Goal: Task Accomplishment & Management: Use online tool/utility

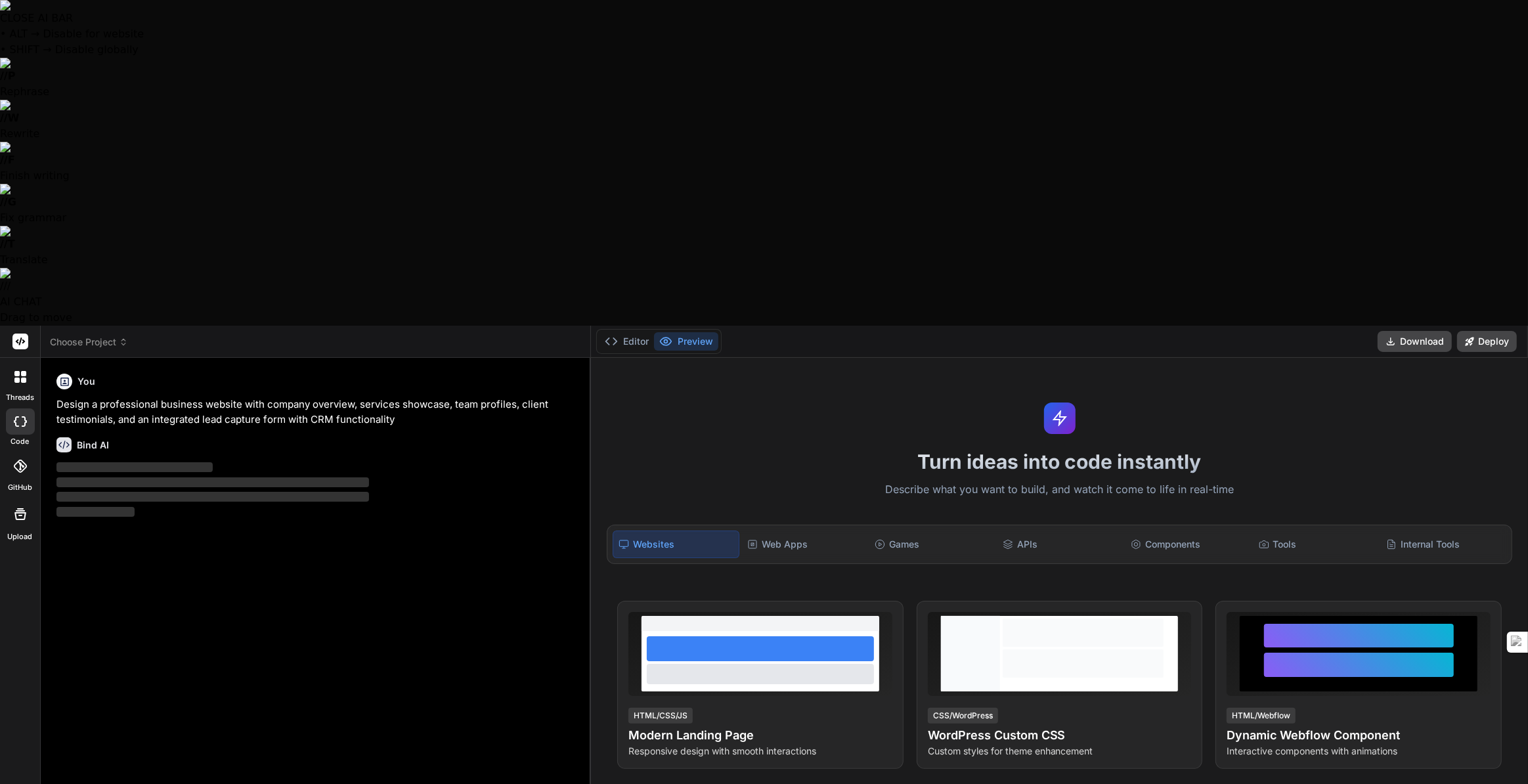
scroll to position [179, 0]
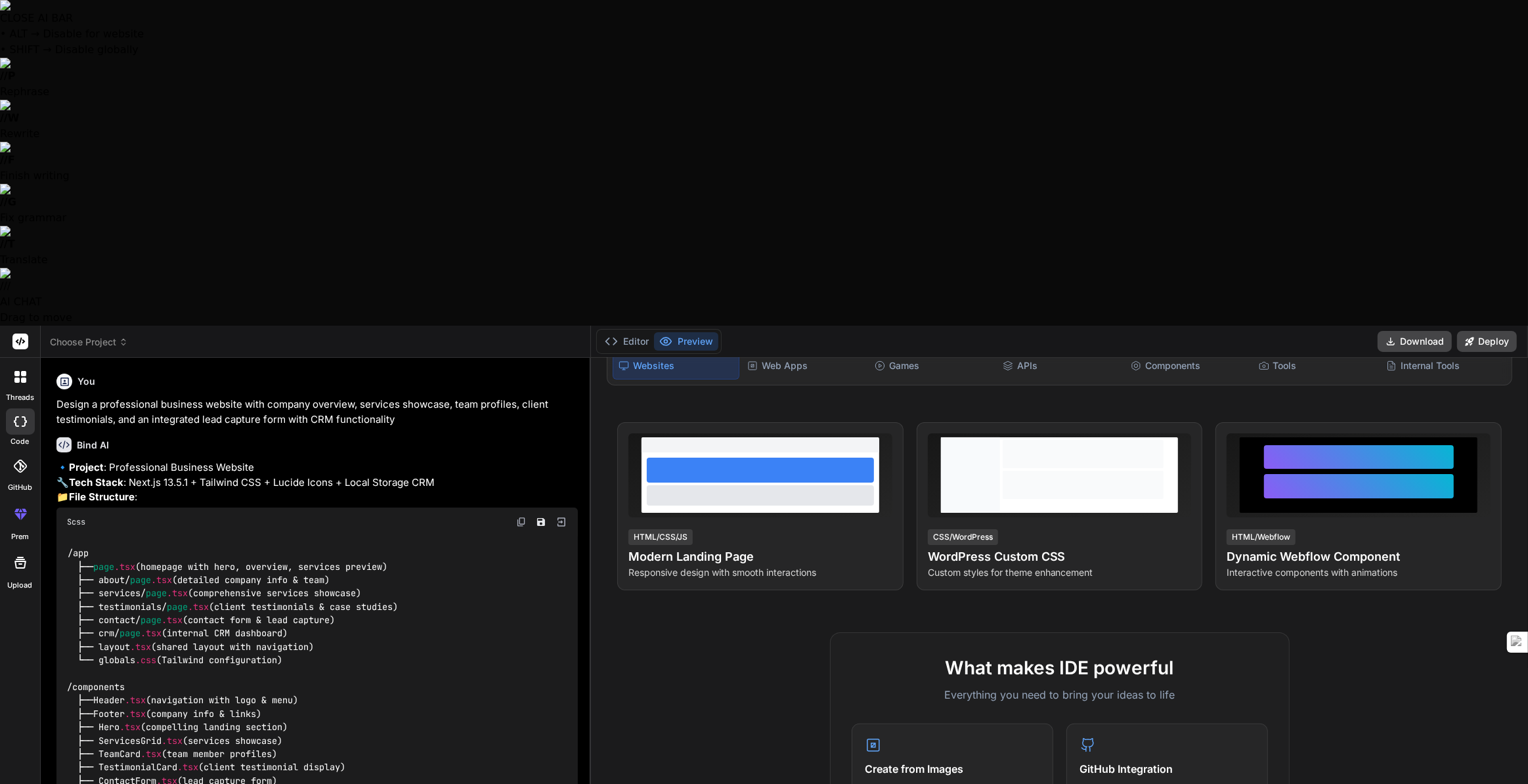
type textarea "x"
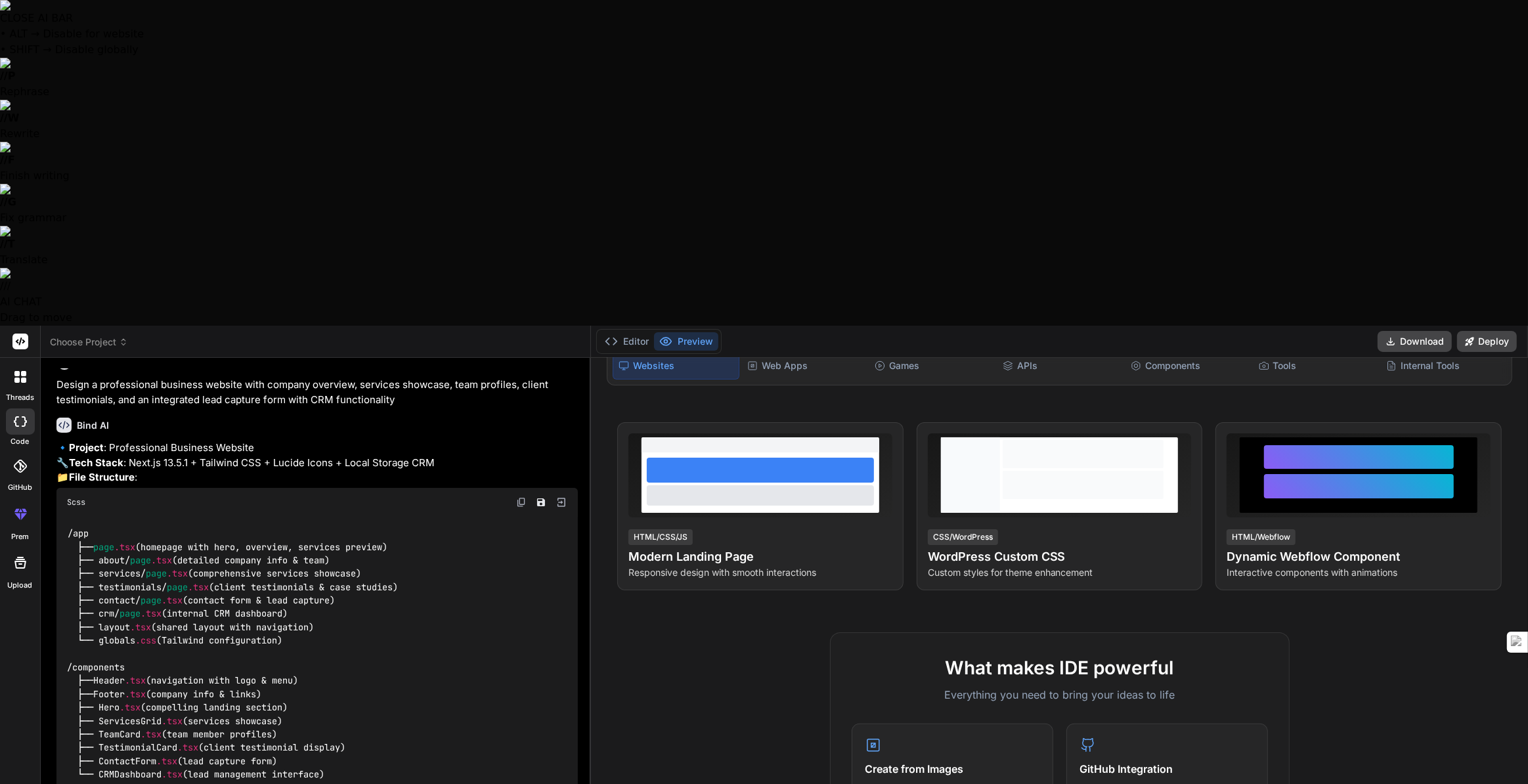
scroll to position [168, 0]
type textarea "y"
type textarea "x"
type textarea "ye"
type textarea "x"
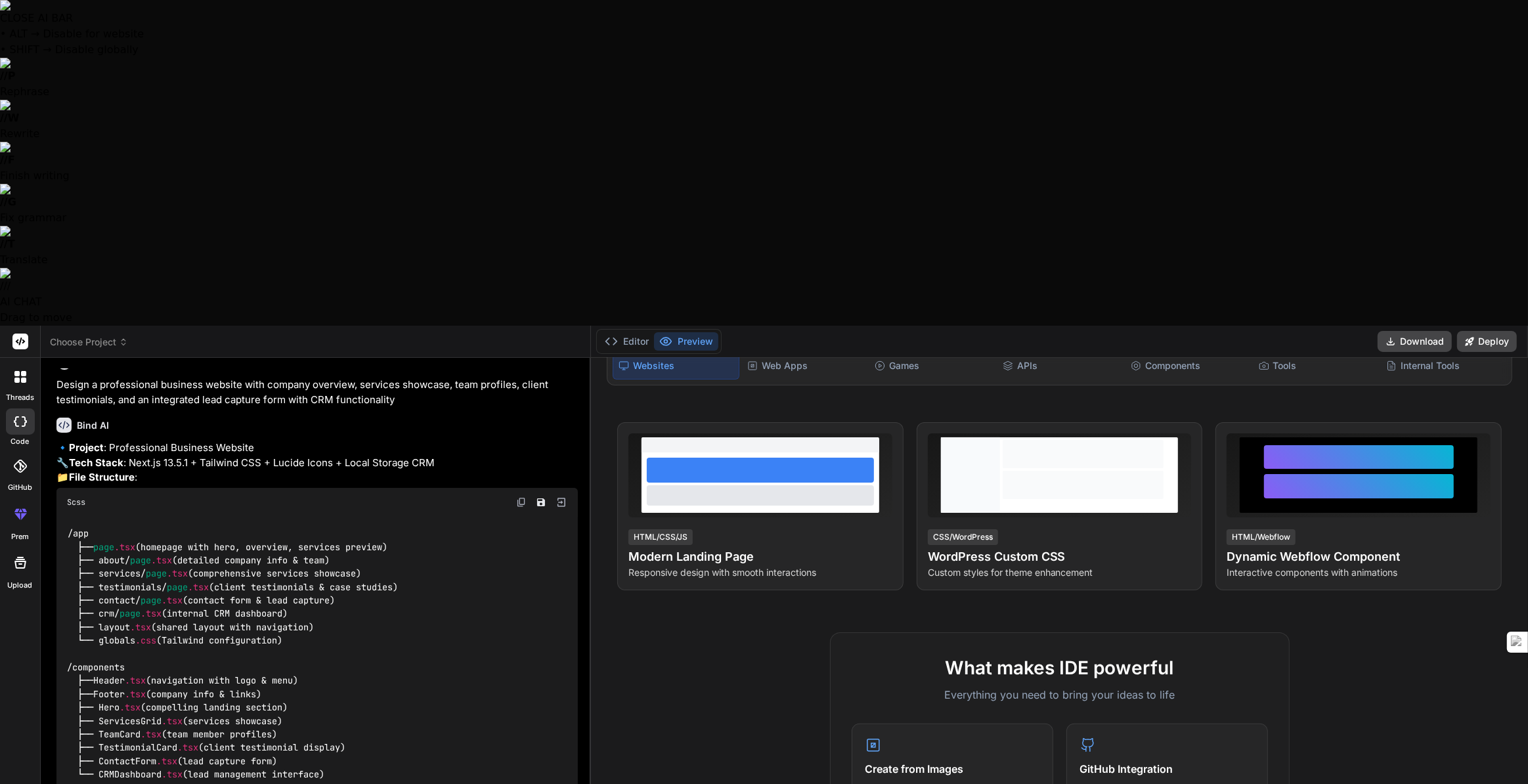
type textarea "yes"
type textarea "x"
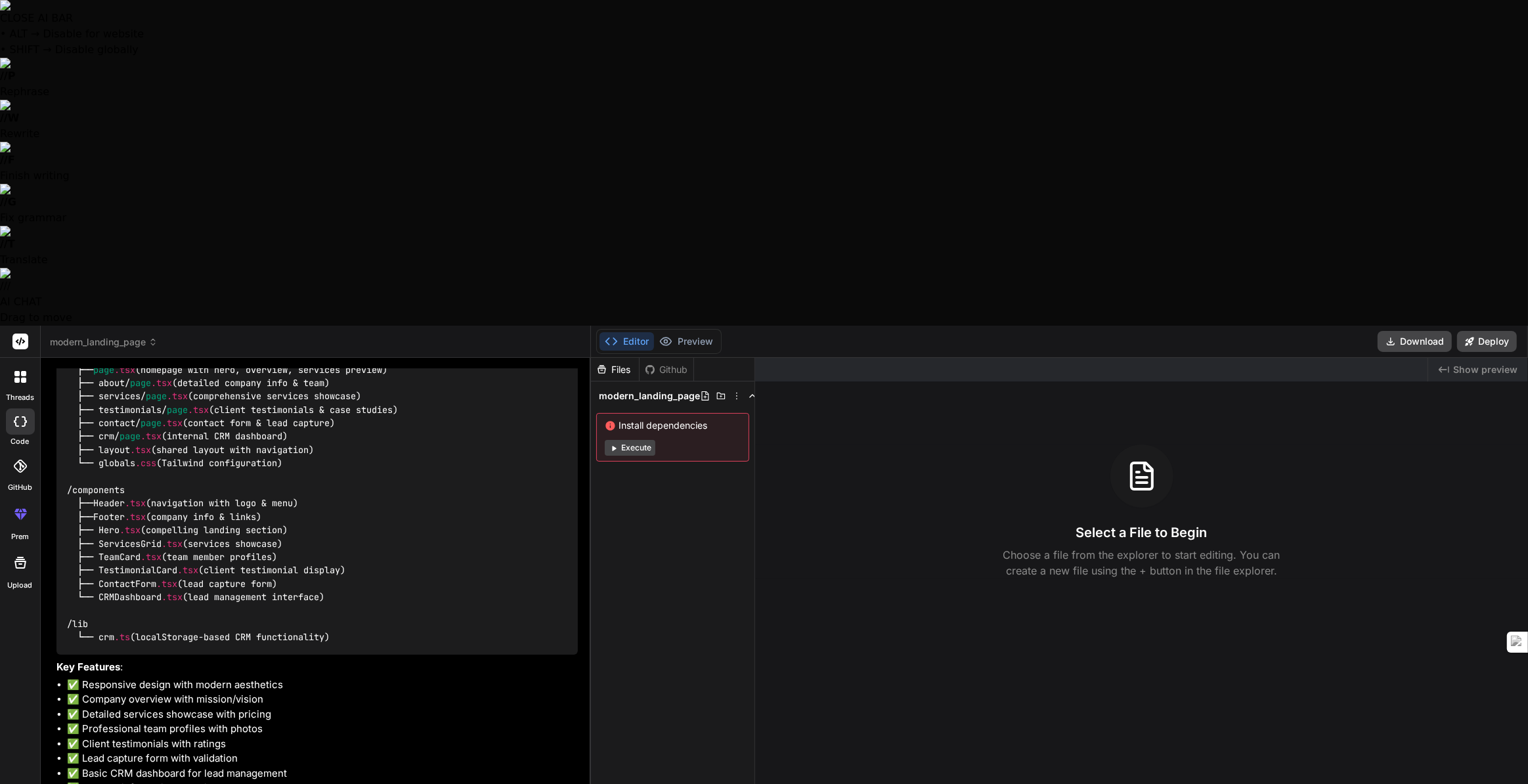
scroll to position [318, 0]
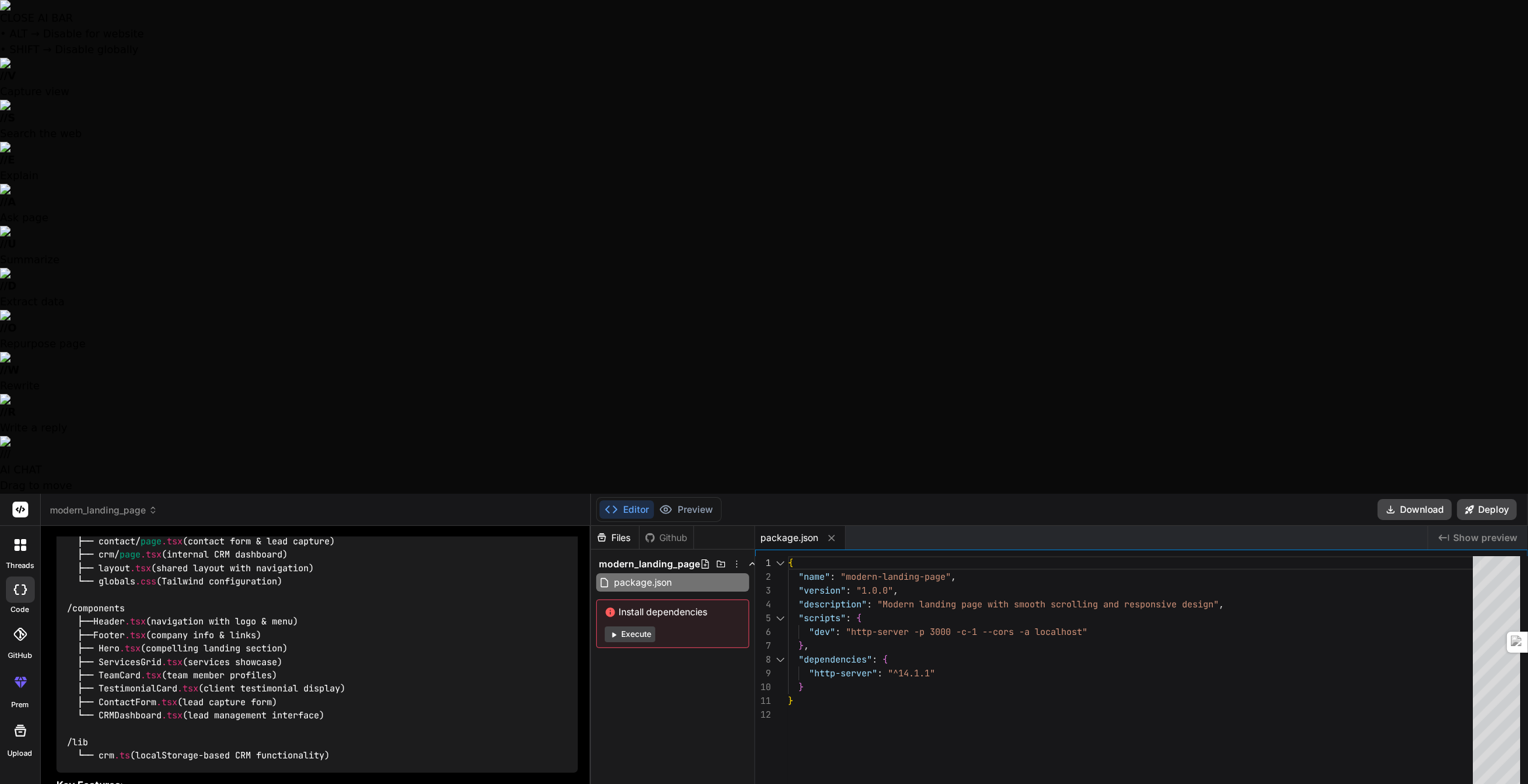
click at [637, 626] on button "Execute" at bounding box center [629, 634] width 50 height 15
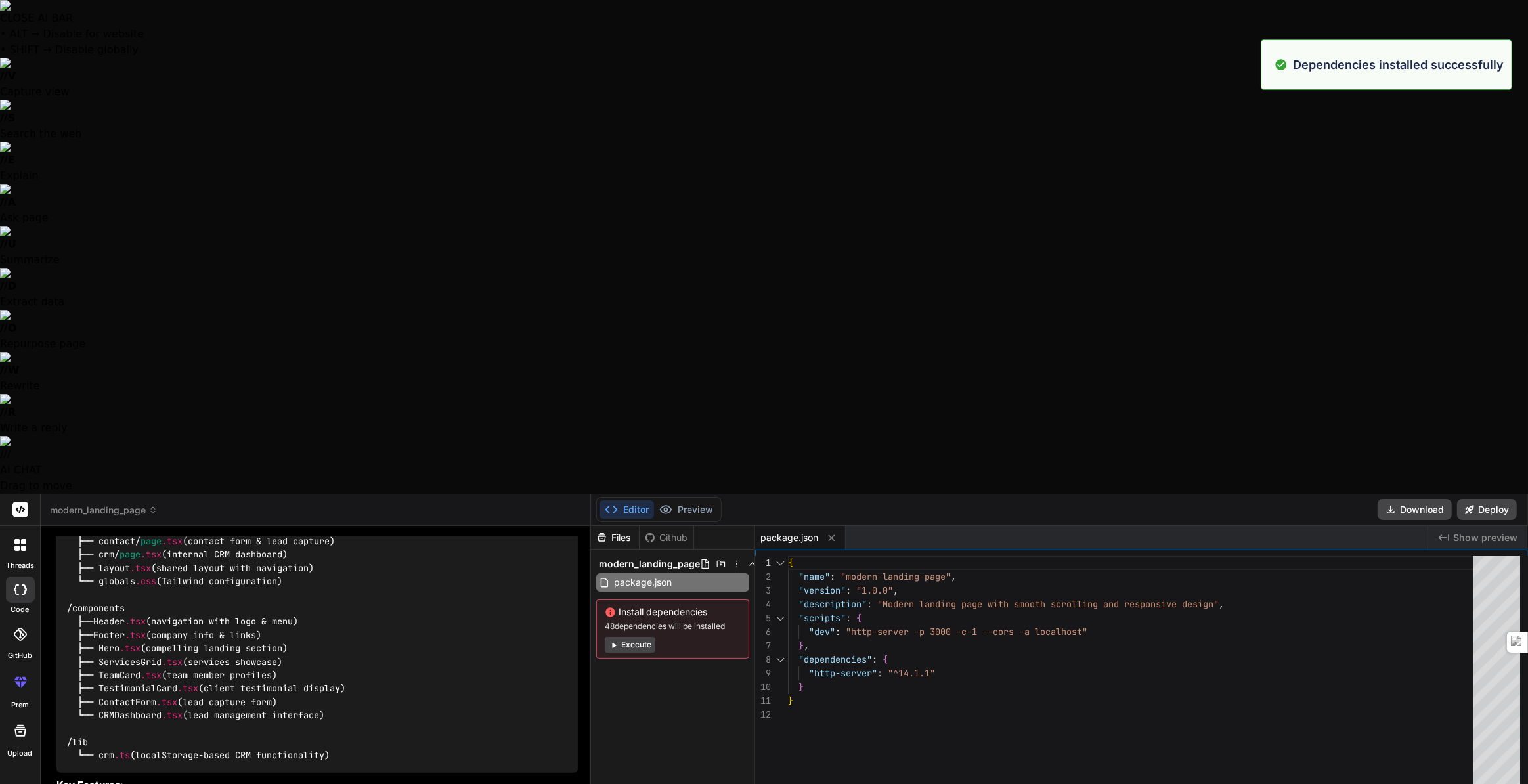
scroll to position [62, 0]
click at [1432, 526] on div "Created with Pixso. Show preview" at bounding box center [1478, 538] width 100 height 24
click at [675, 531] on div "Github" at bounding box center [666, 537] width 54 height 13
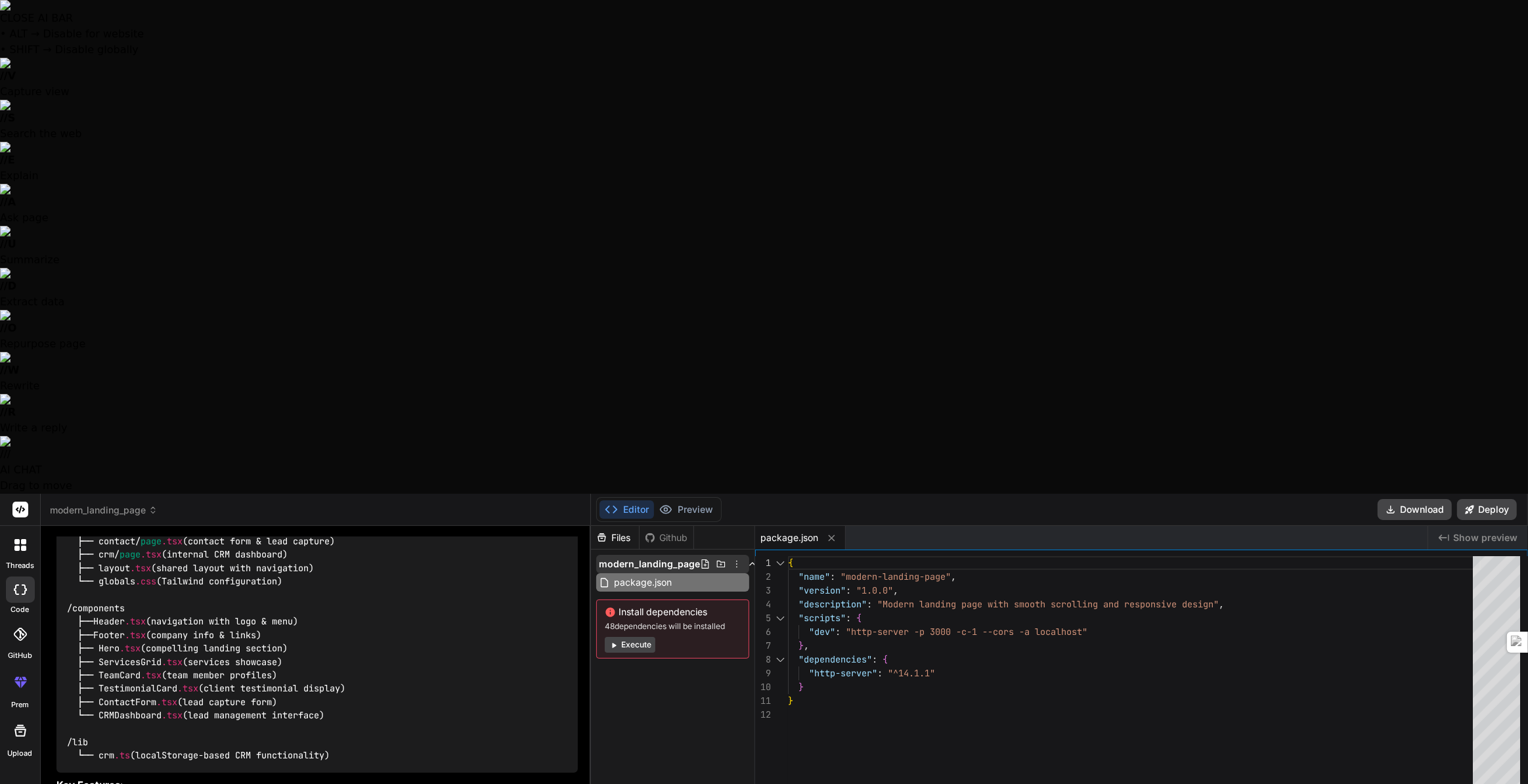
click at [685, 557] on span "modern_landing_page" at bounding box center [649, 563] width 101 height 13
click at [686, 557] on span "modern_landing_page" at bounding box center [649, 563] width 101 height 13
click at [673, 575] on span "package.json" at bounding box center [642, 582] width 61 height 15
click at [649, 637] on button "Execute" at bounding box center [629, 645] width 50 height 15
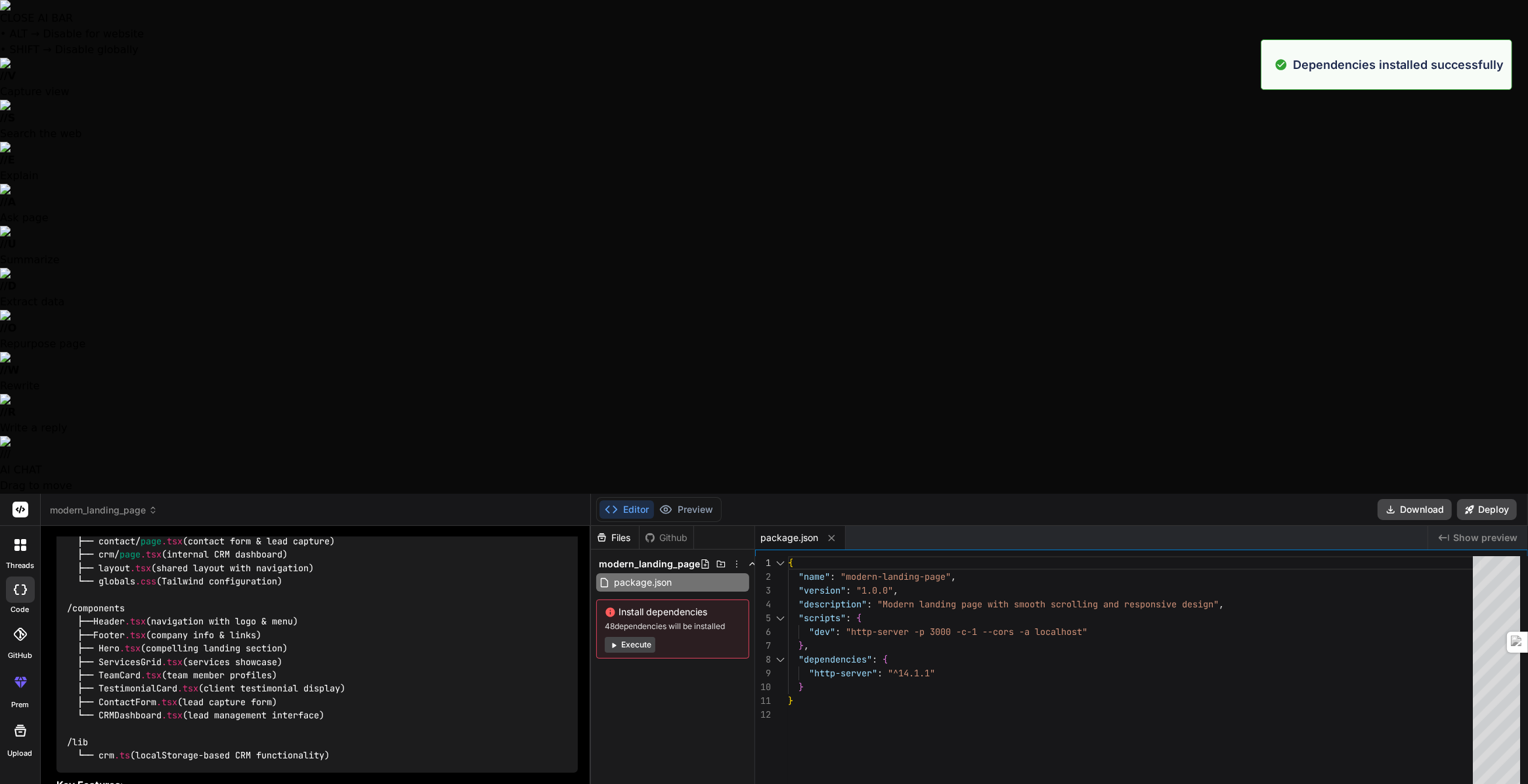
scroll to position [253, 0]
type textarea "x"
type textarea "</footer> <script src="script.js"></script> </body> </html>"
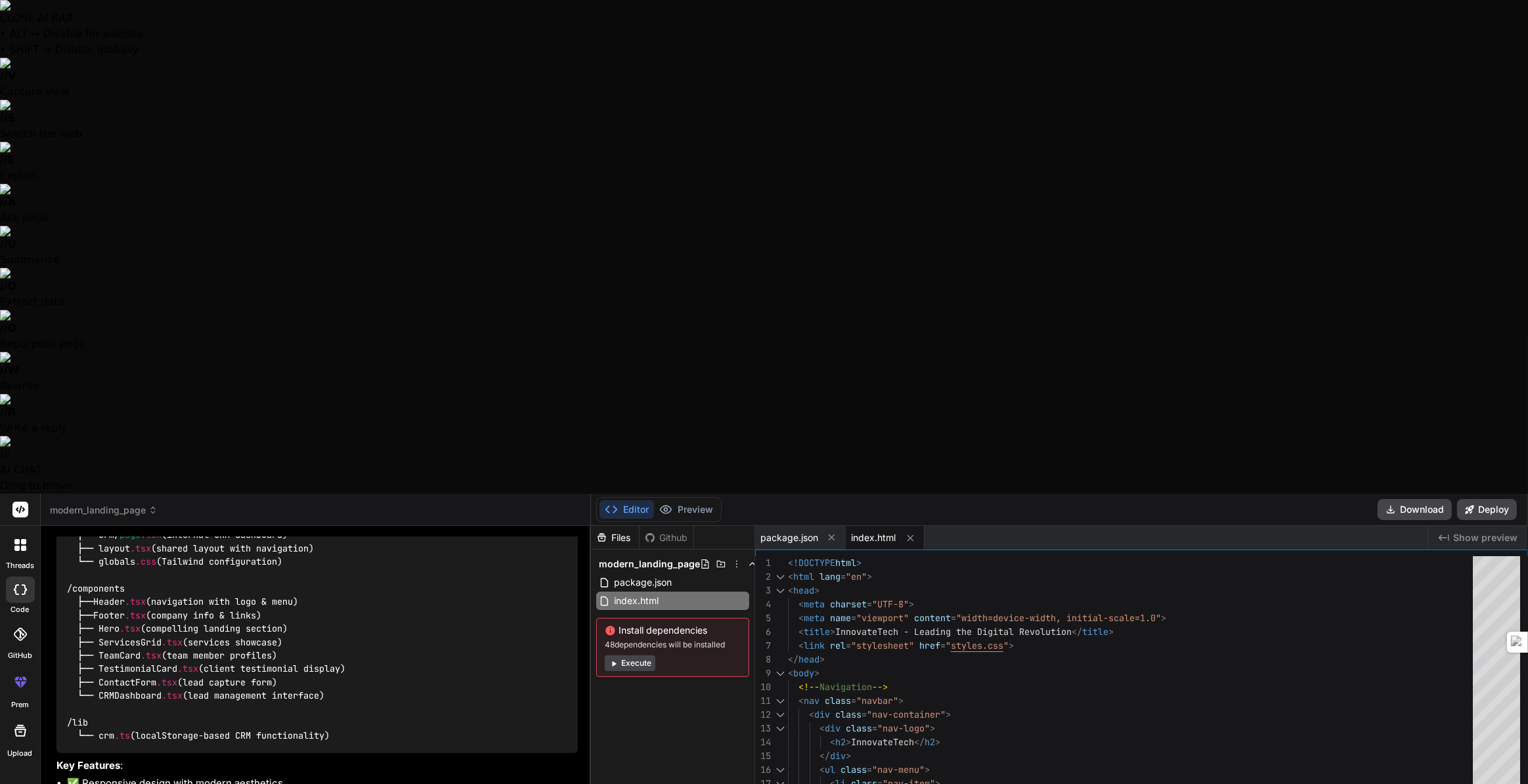
type textarea "x"
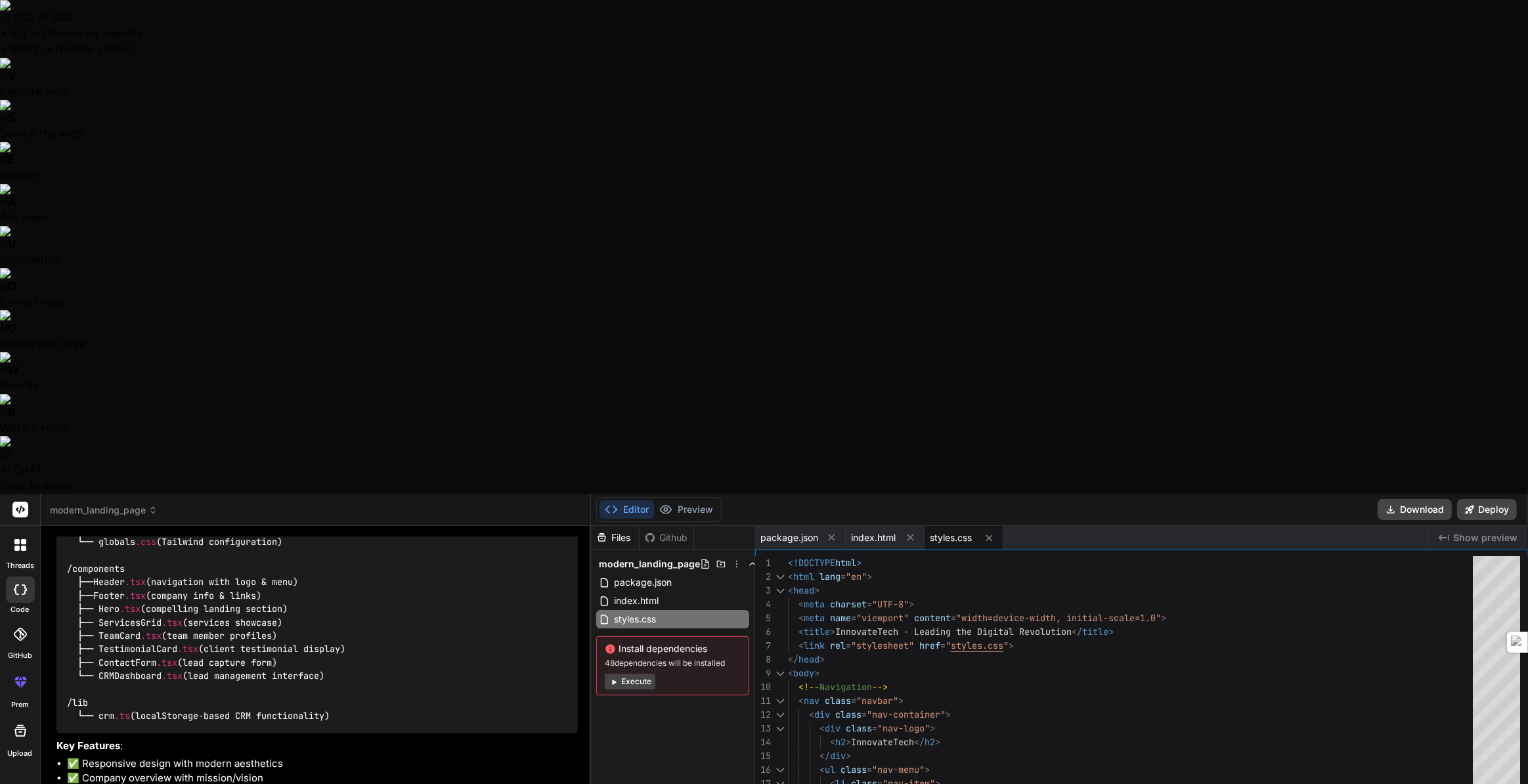
type textarea "x"
type textarea "} }); });"
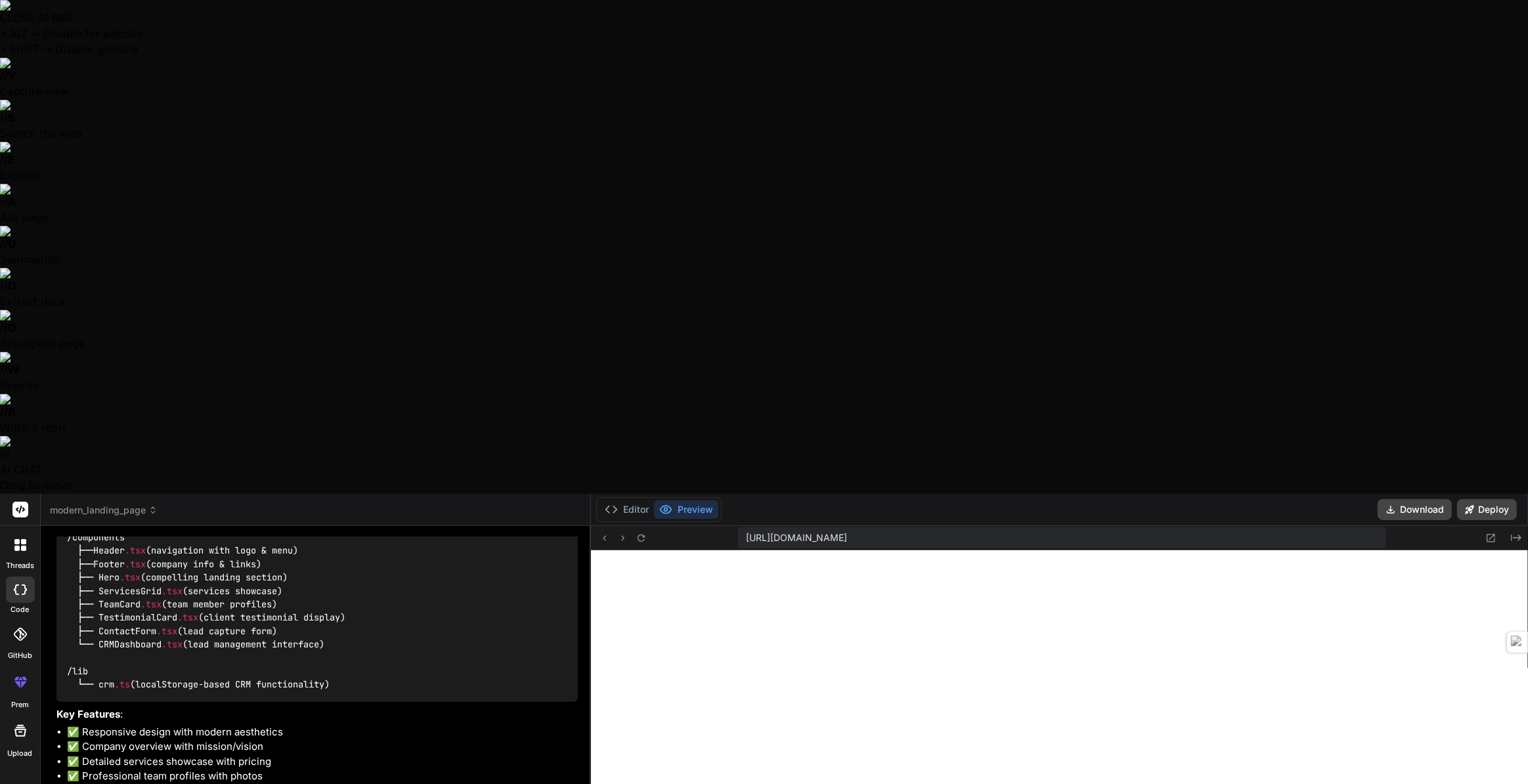
scroll to position [928, 0]
click at [615, 503] on icon at bounding box center [611, 509] width 13 height 13
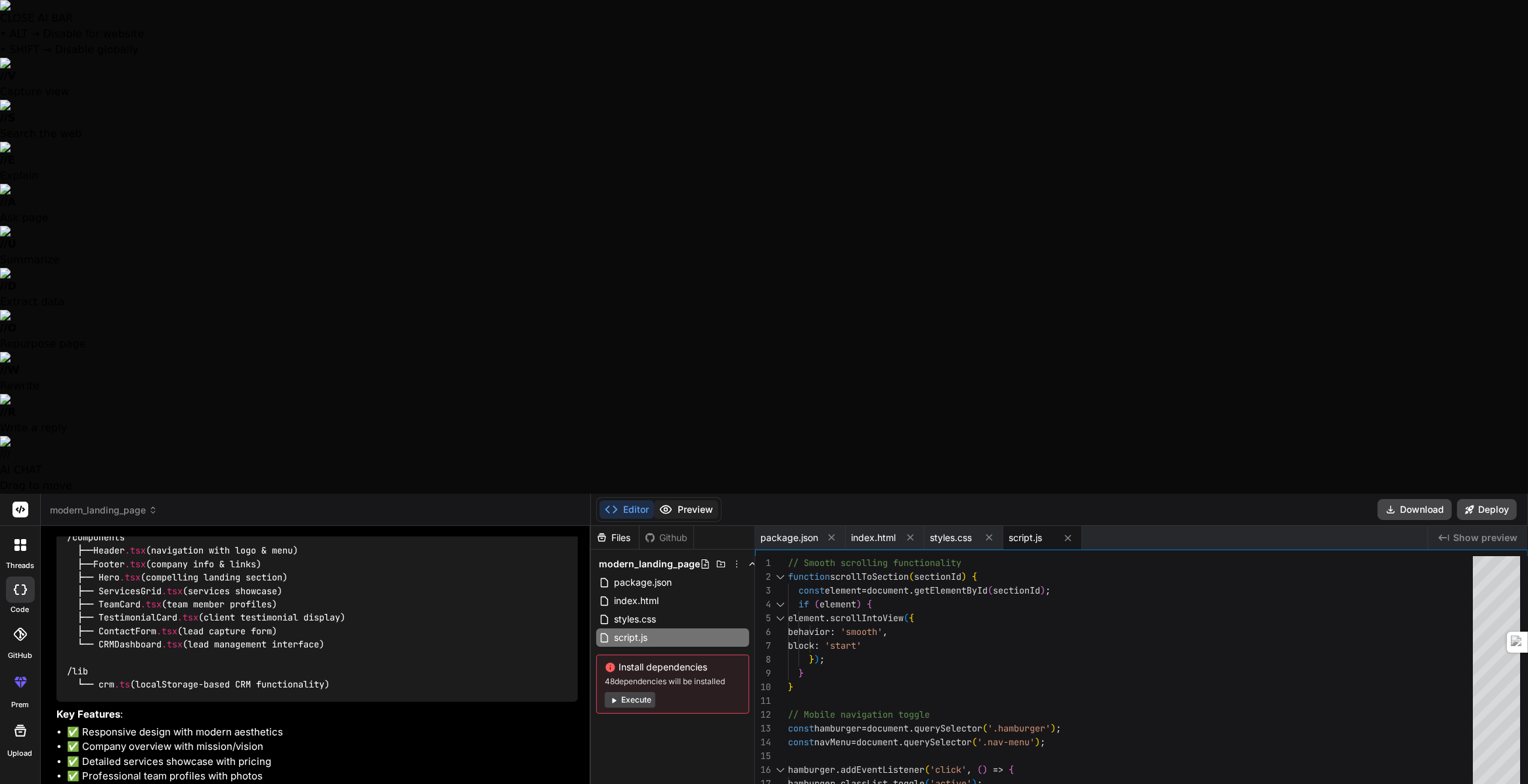
click at [708, 500] on button "Preview" at bounding box center [686, 509] width 64 height 18
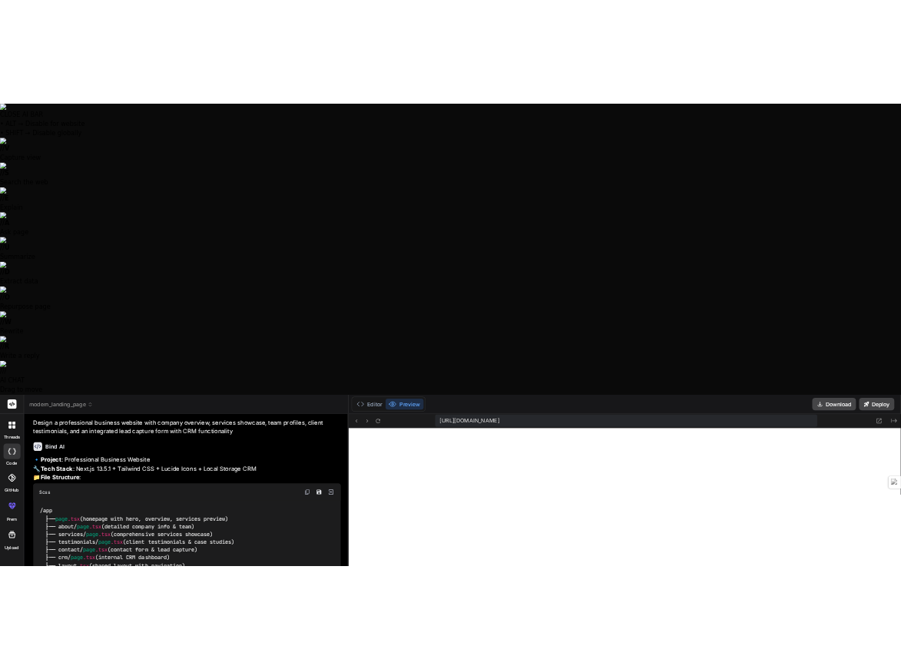
scroll to position [0, 0]
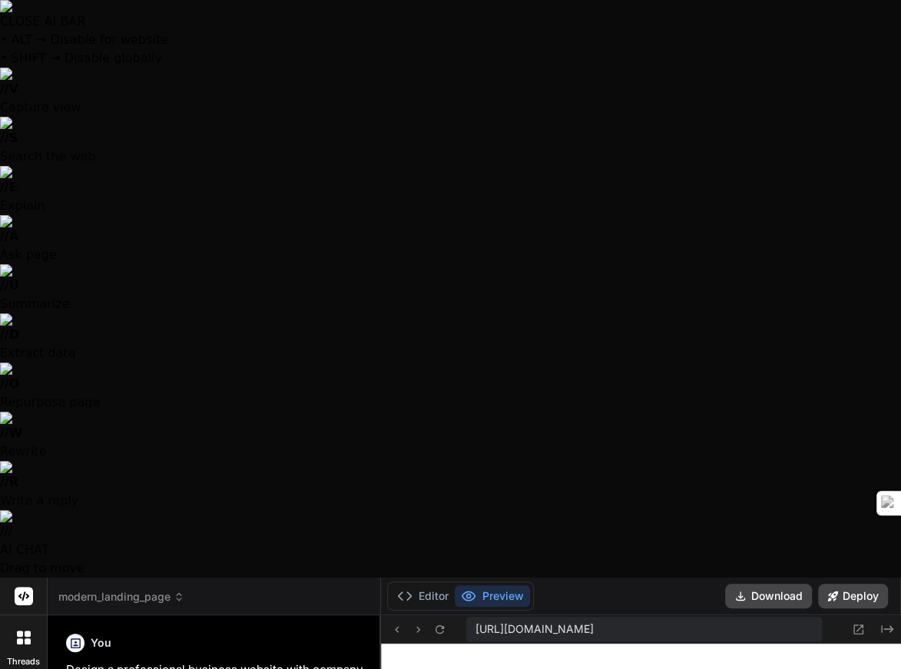
type textarea "x"
type textarea "link.classList.remove('active'); if (link.getAttribute('href').substring(1) ===…"
type textarea "x"
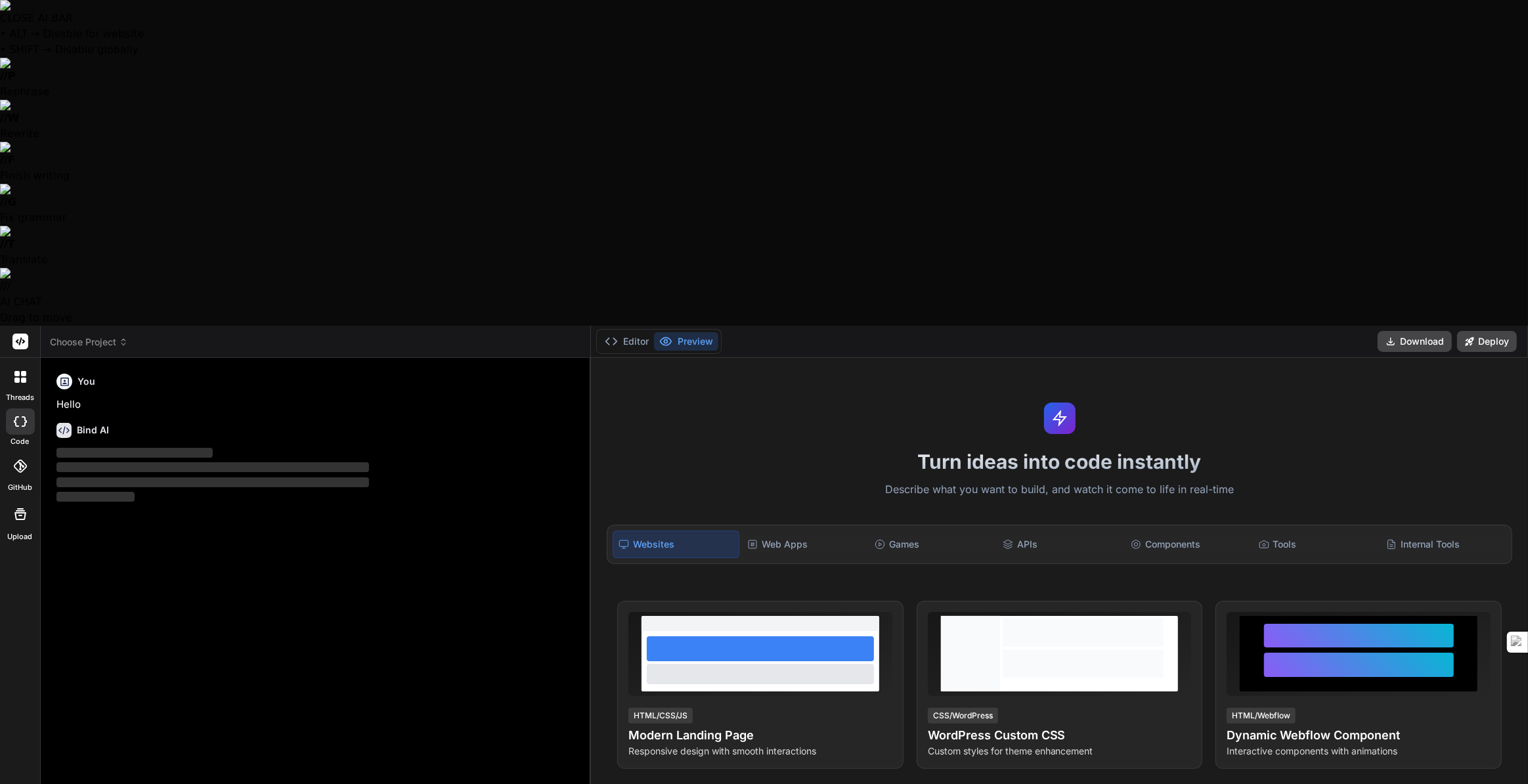
type textarea "x"
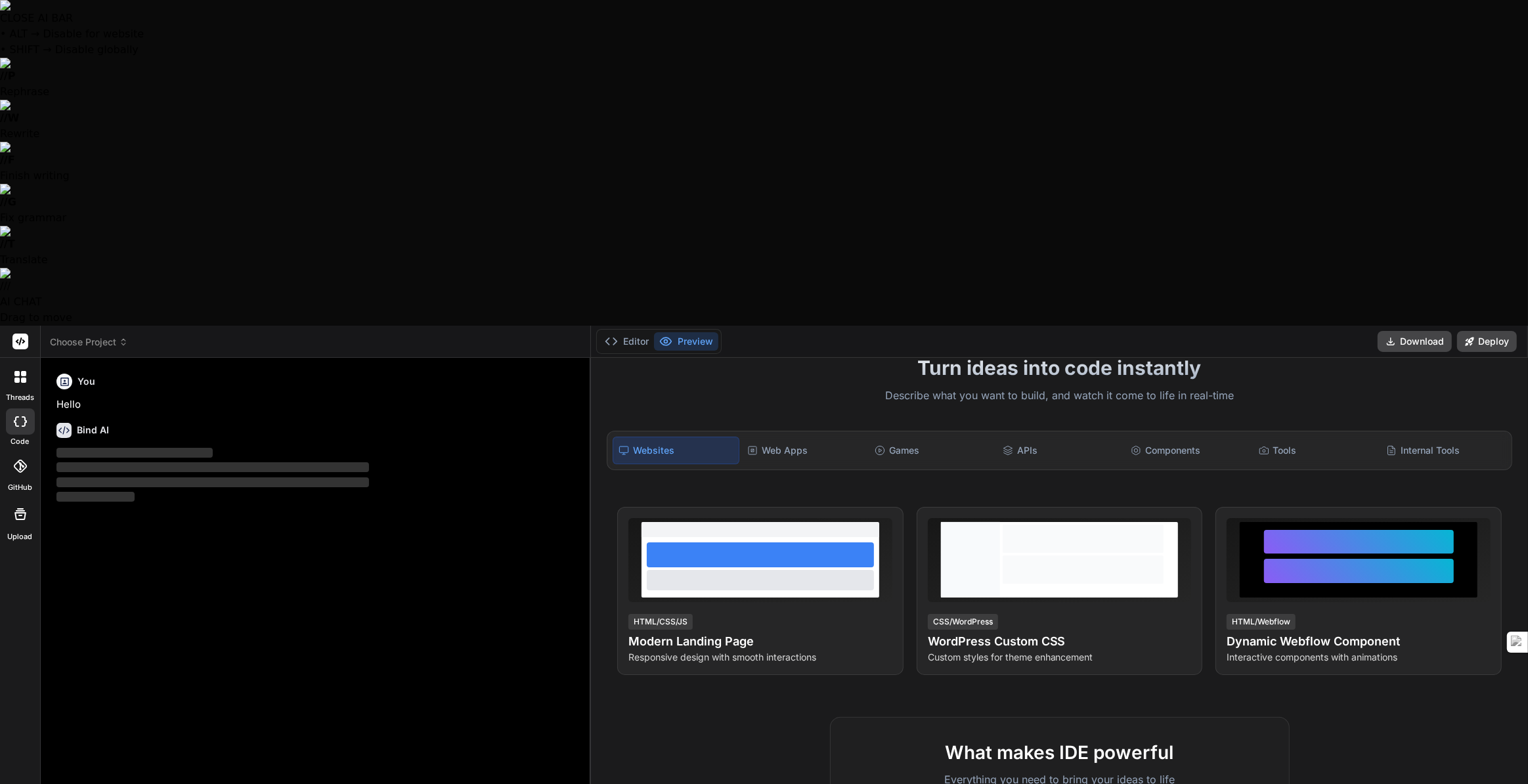
scroll to position [179, 0]
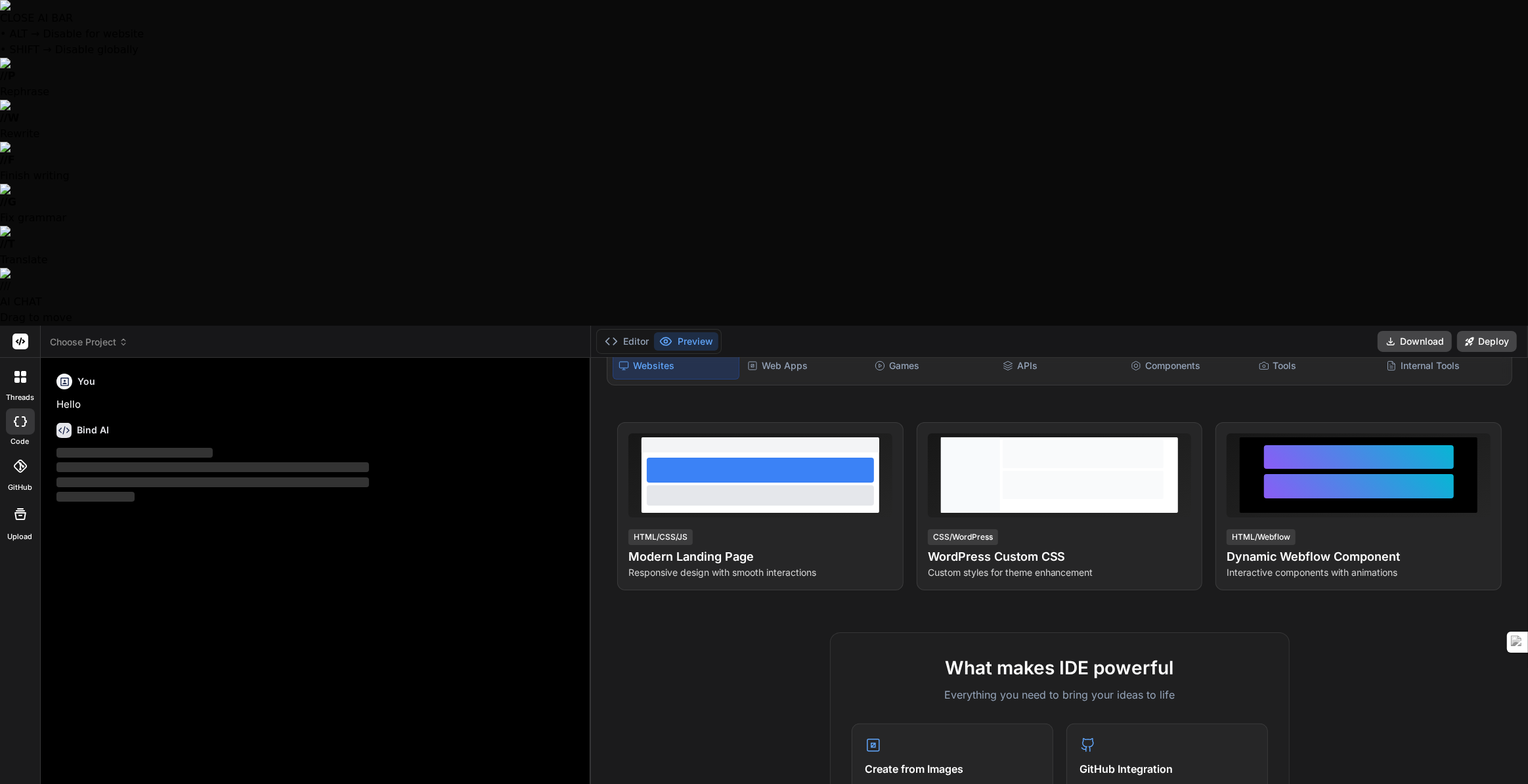
click at [27, 451] on div at bounding box center [21, 466] width 29 height 29
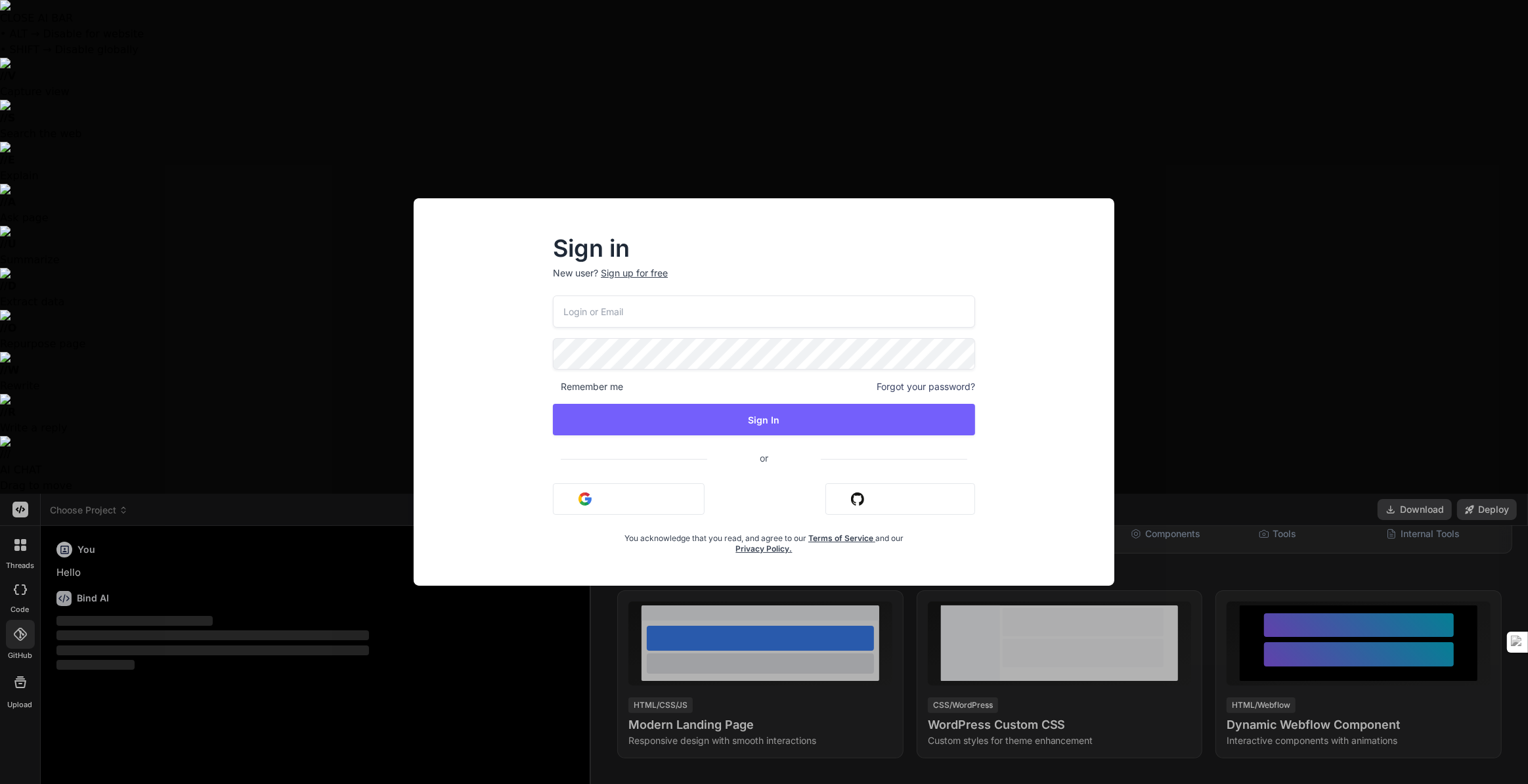
click at [354, 83] on div "Sign in New user? Sign up for free Remember me Forgot your password? Sign In or…" at bounding box center [764, 392] width 1528 height 784
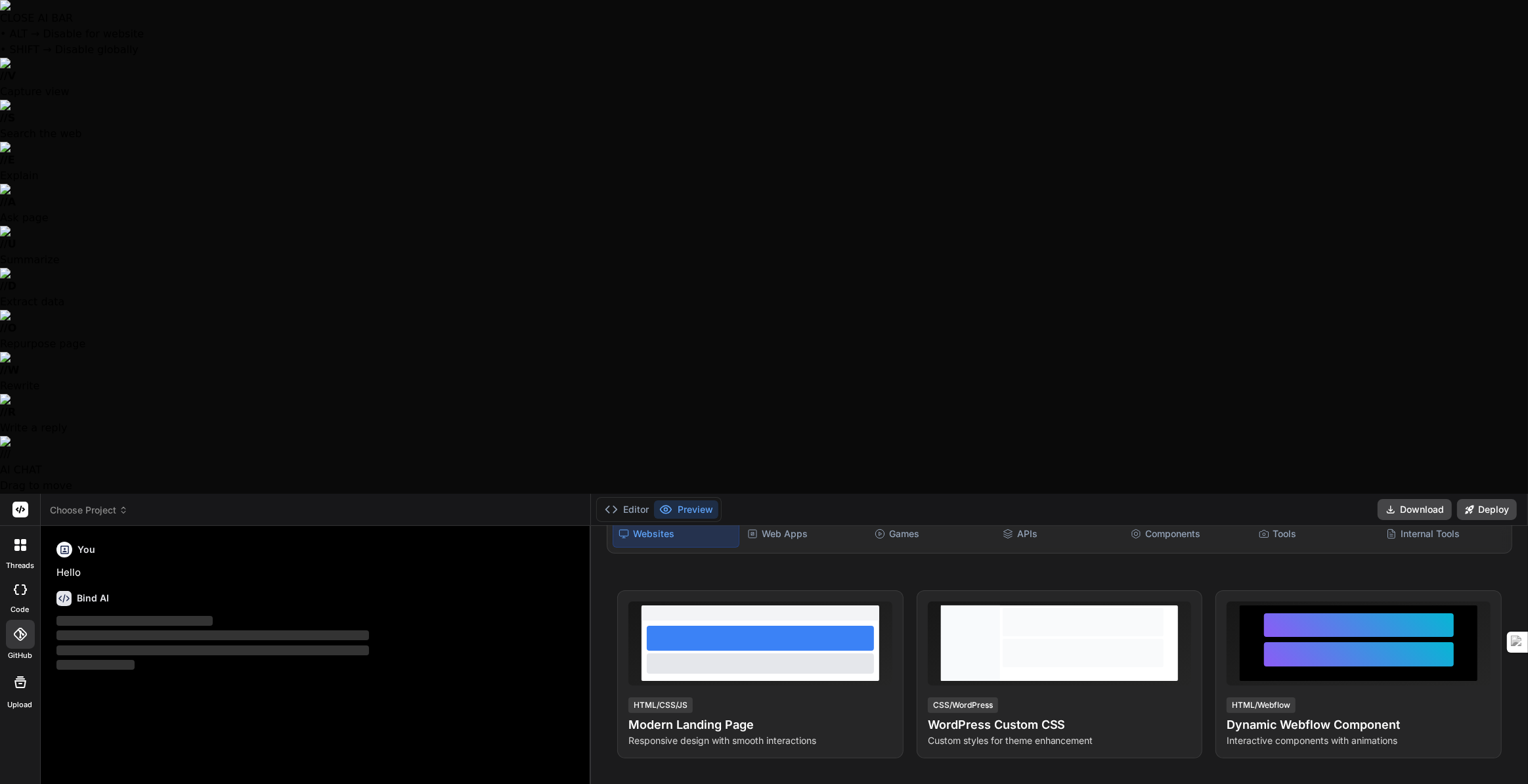
click at [27, 531] on div at bounding box center [21, 545] width 27 height 27
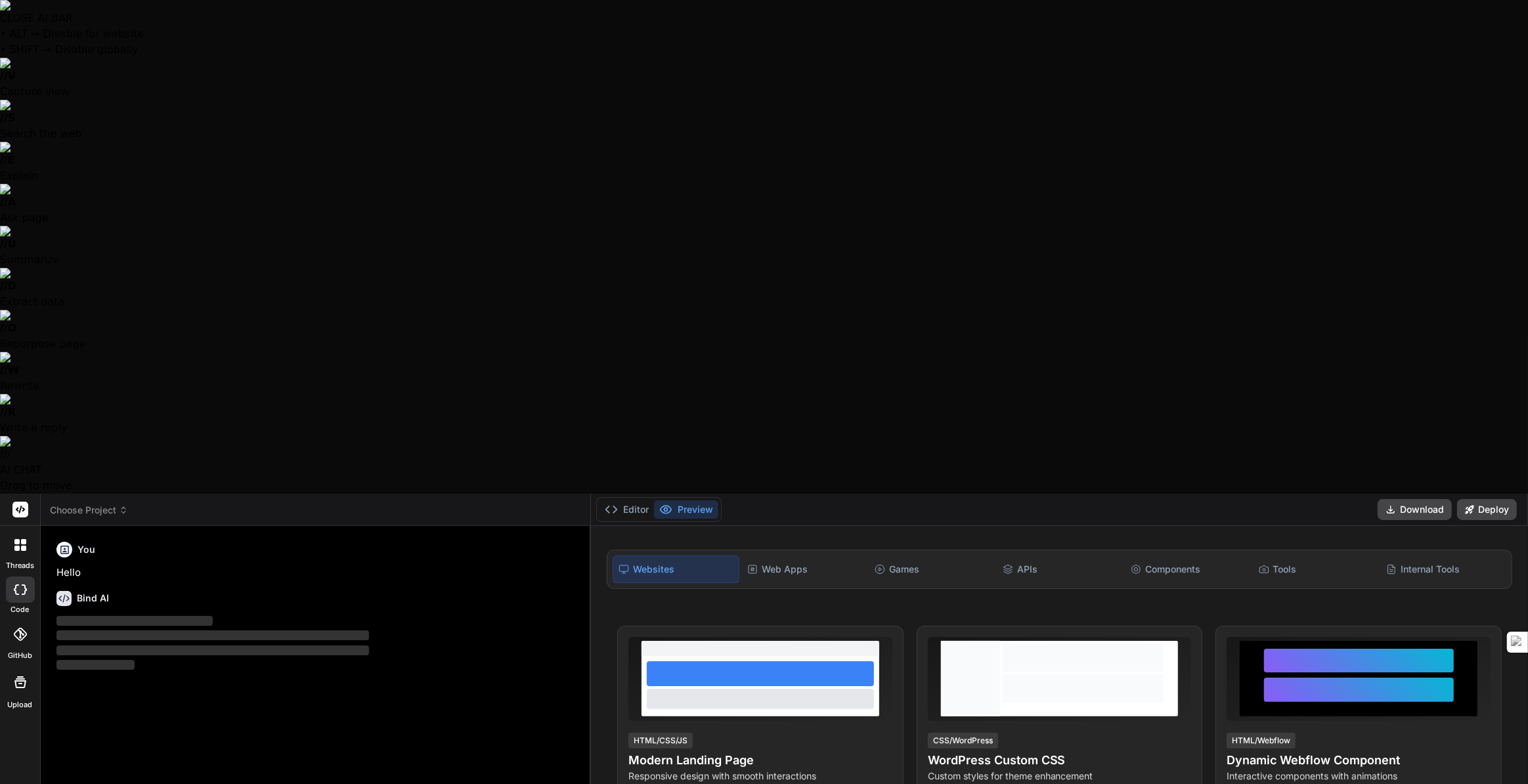
scroll to position [59, 0]
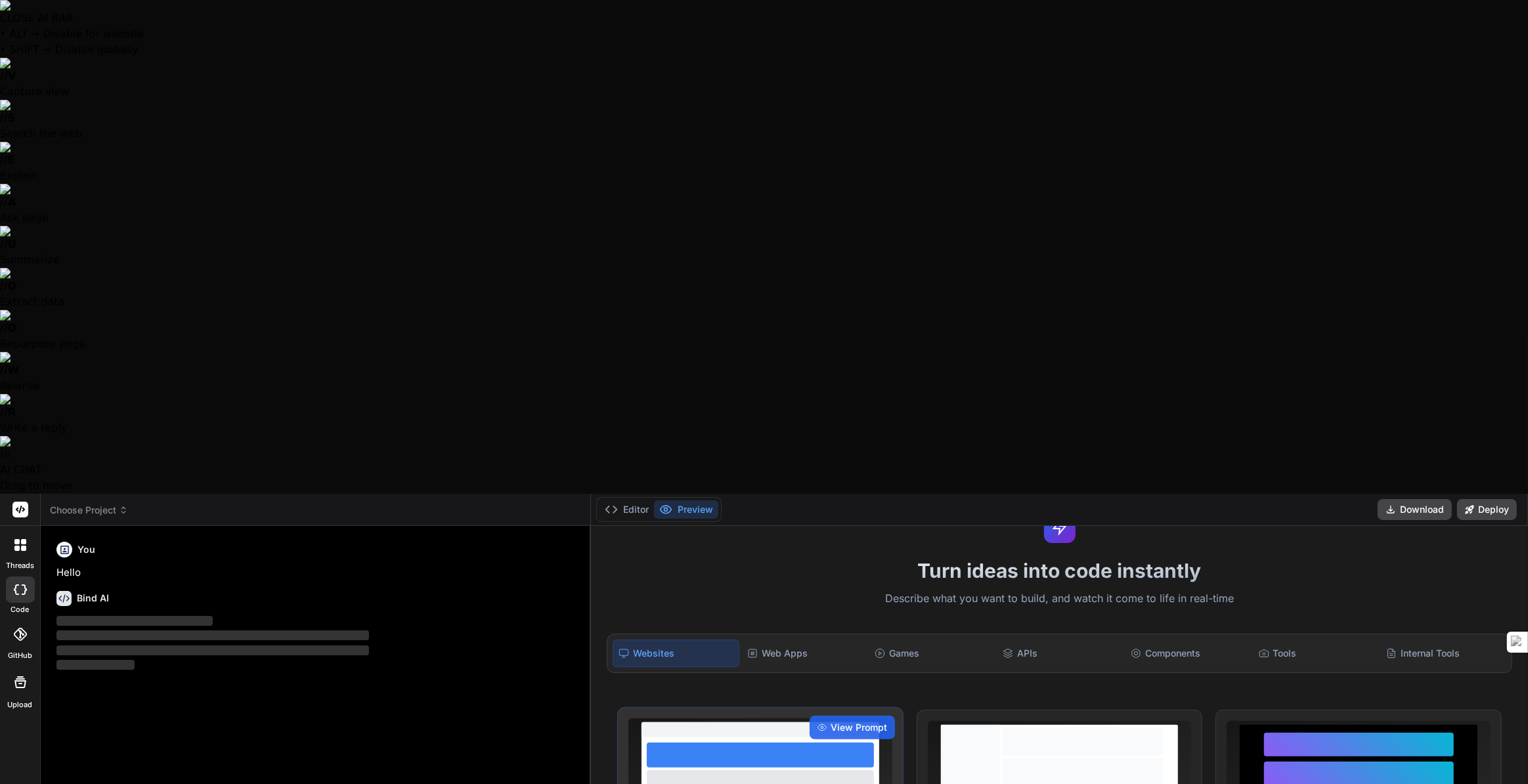
click at [790, 770] on div at bounding box center [759, 780] width 227 height 20
click at [863, 716] on div "View Prompt" at bounding box center [852, 728] width 86 height 24
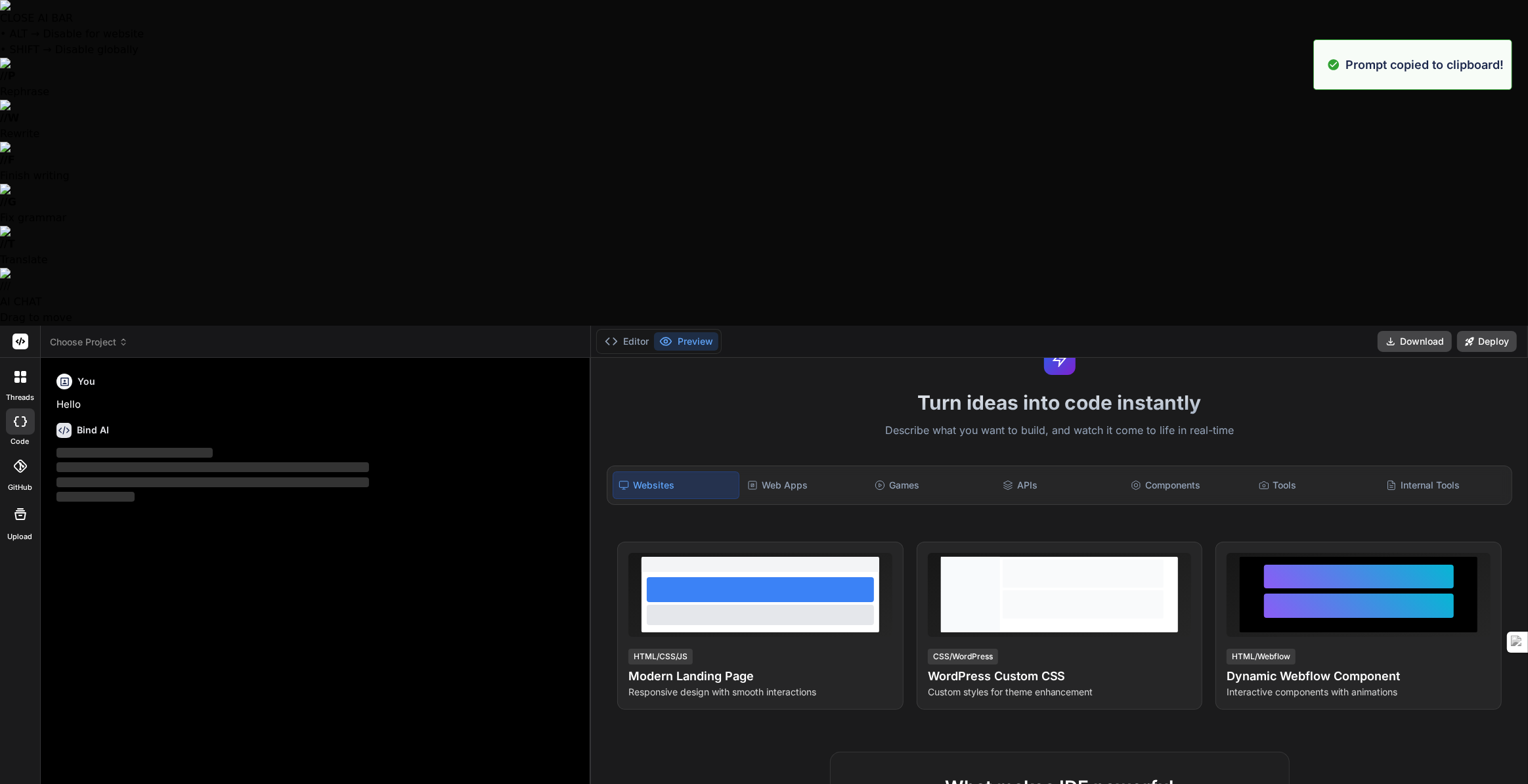
paste textarea "Create a modern landing page with HTML, CSS, and JavaScript featuring smooth sc…"
type textarea "Create a modern landing page with HTML, CSS, and JavaScript featuring smooth sc…"
type textarea "x"
type textarea "Create a modern landing page with HTML, CSS, and JavaScript featuring smooth sc…"
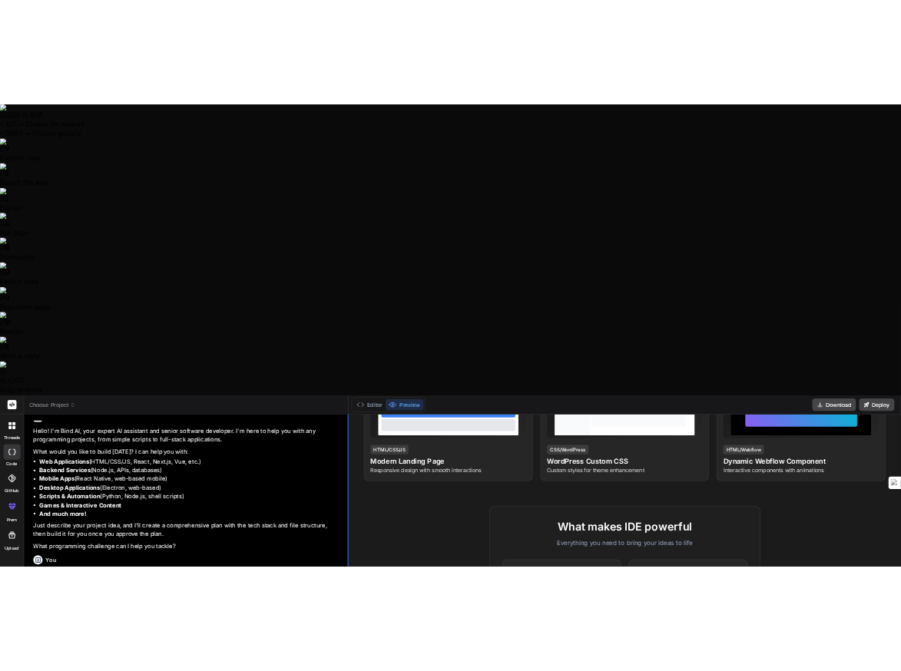
scroll to position [0, 0]
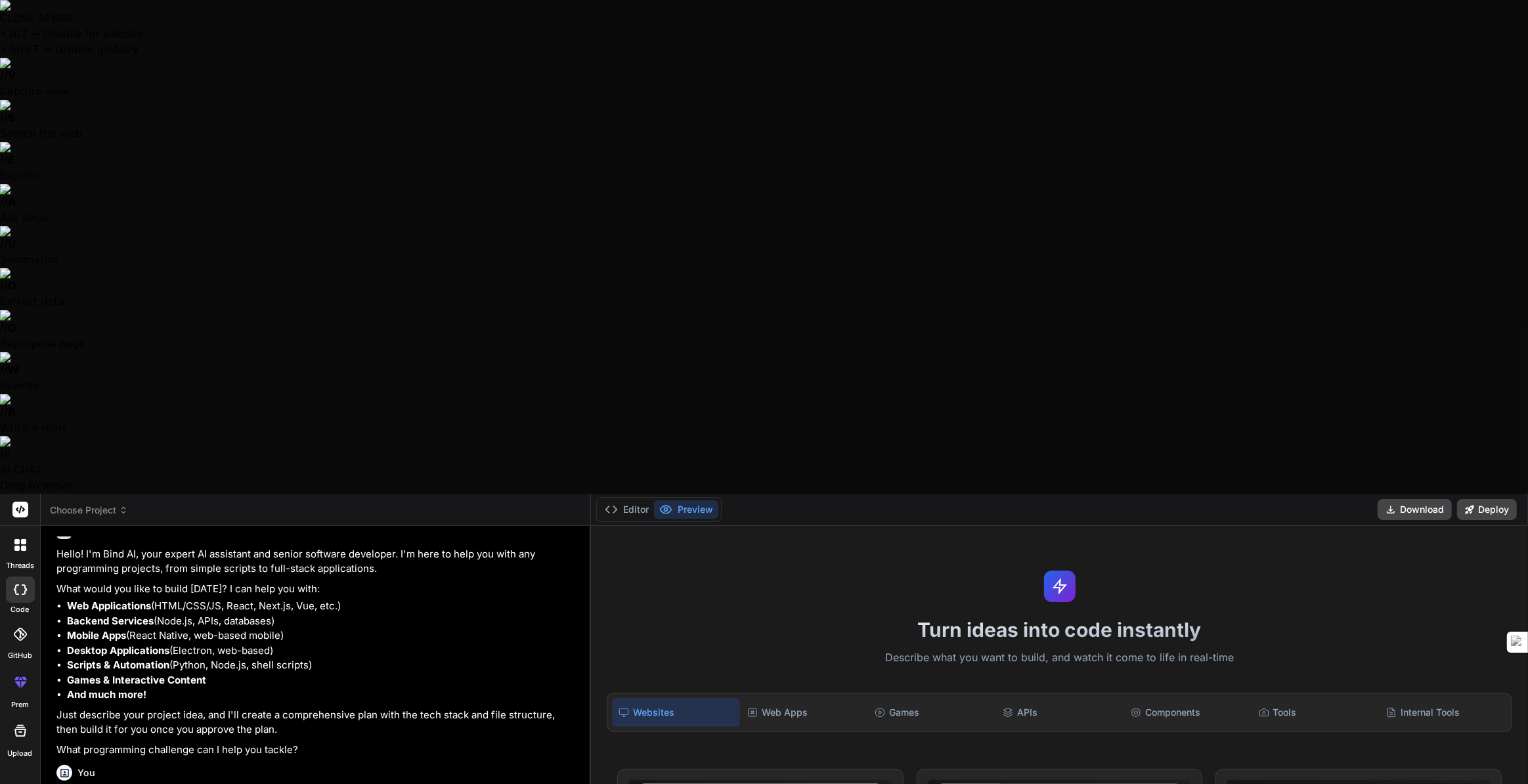
click at [18, 545] on icon at bounding box center [17, 548] width 5 height 5
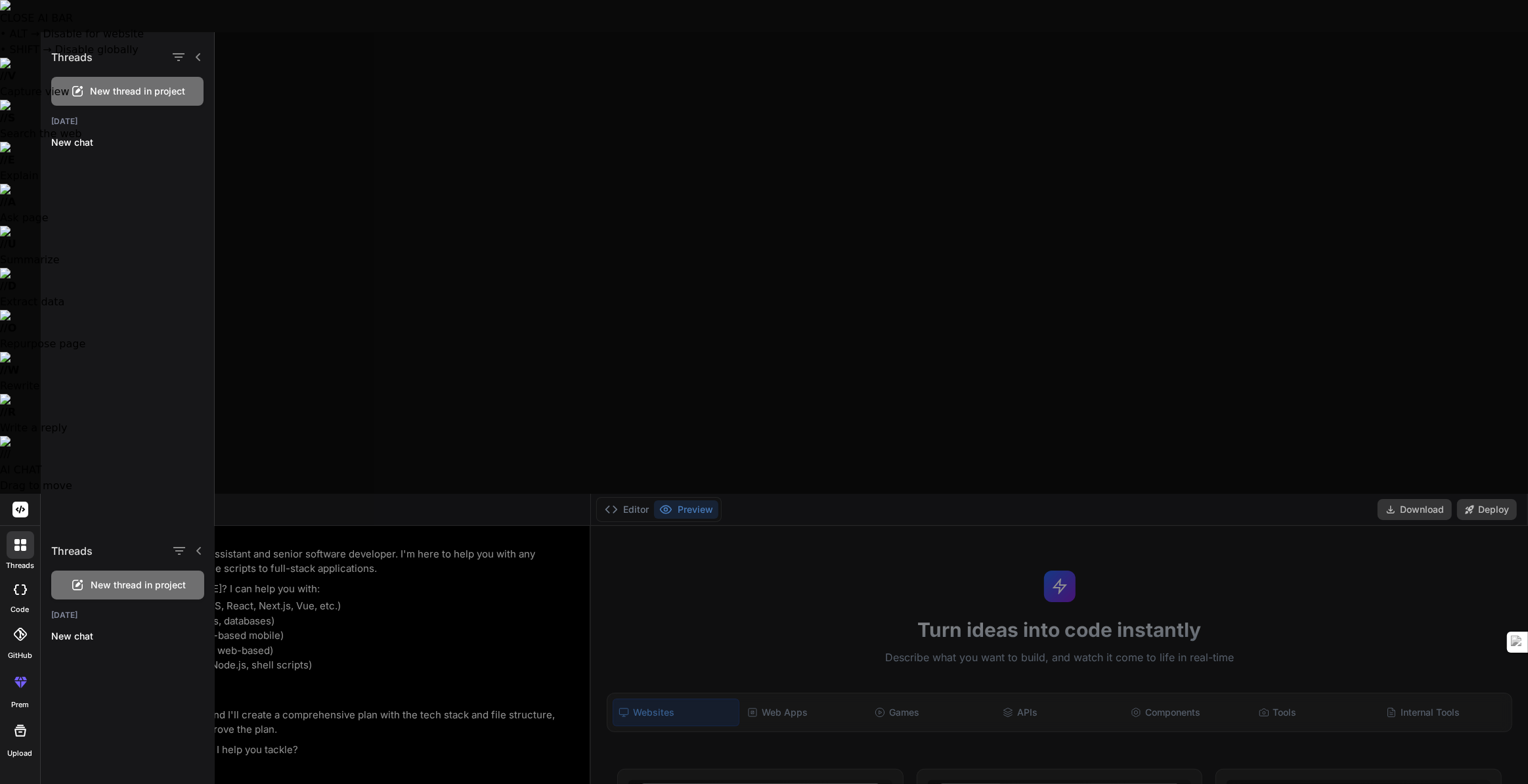
click at [18, 584] on icon at bounding box center [20, 589] width 13 height 10
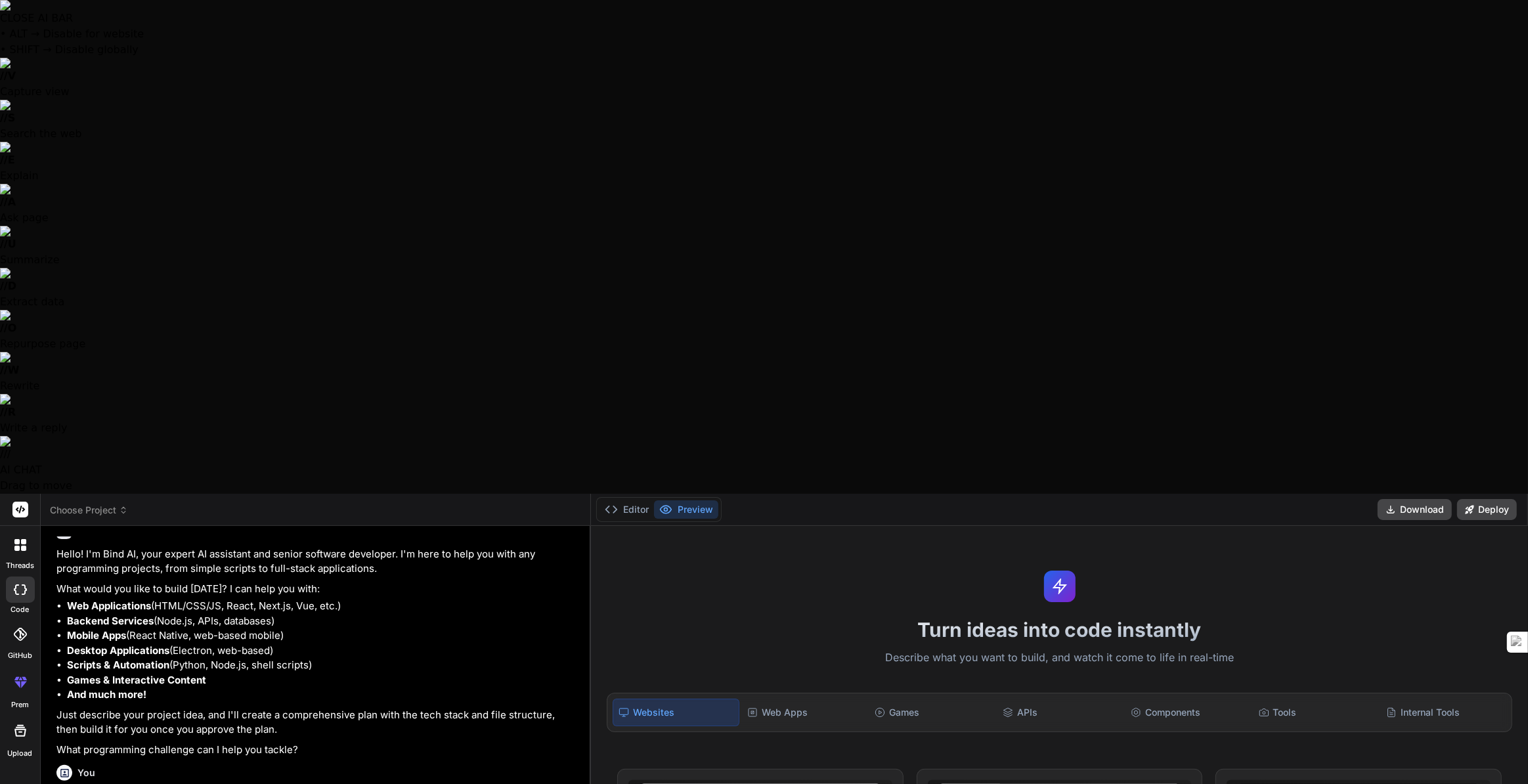
click at [18, 505] on icon at bounding box center [21, 509] width 10 height 8
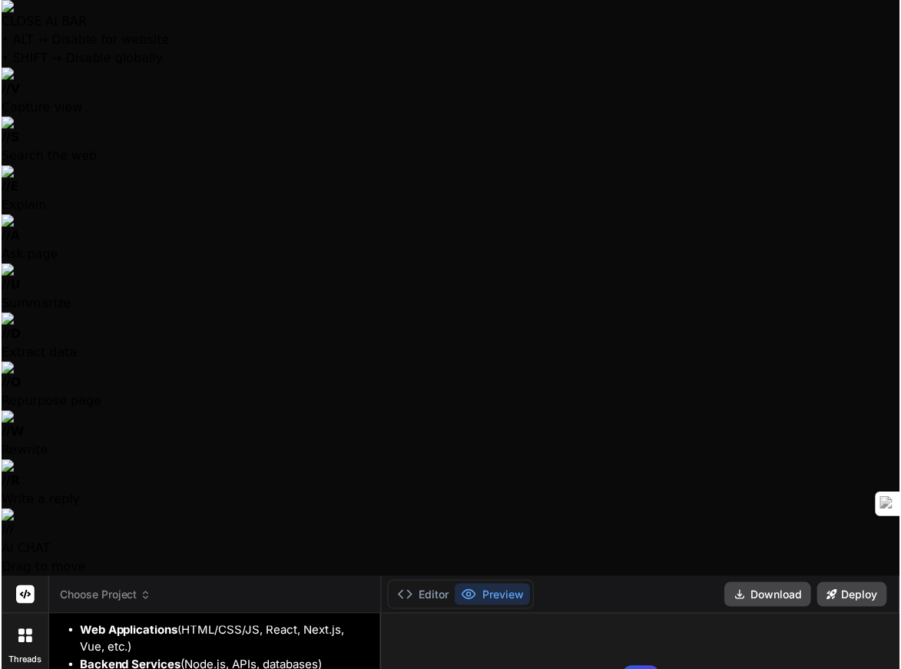
scroll to position [277, 0]
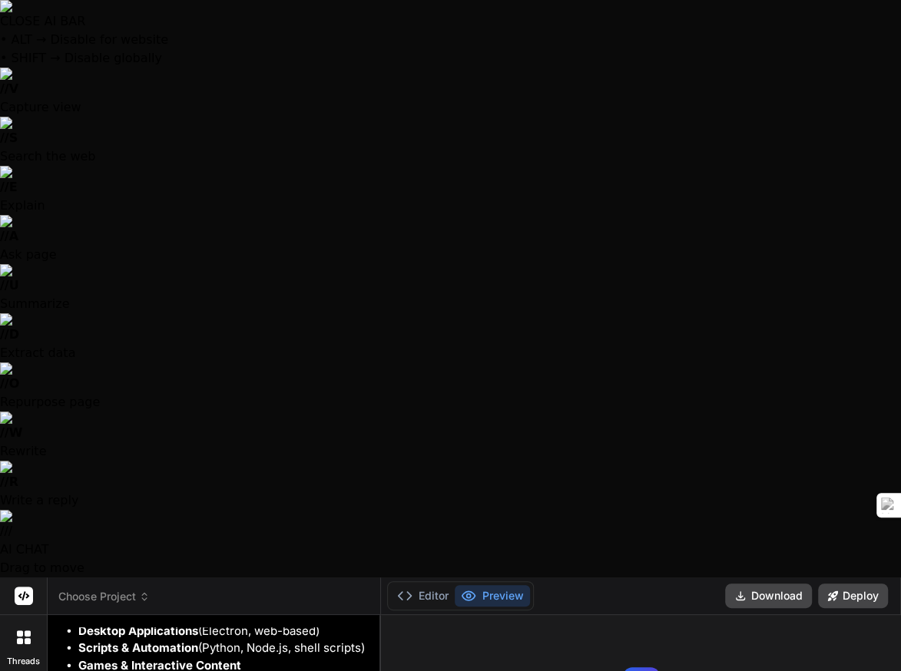
type textarea "x"
